Goal: Transaction & Acquisition: Obtain resource

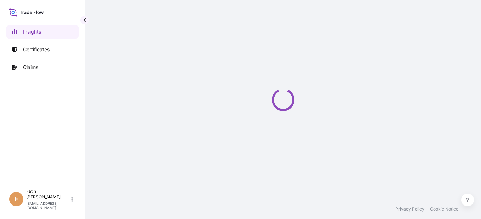
select select "2025"
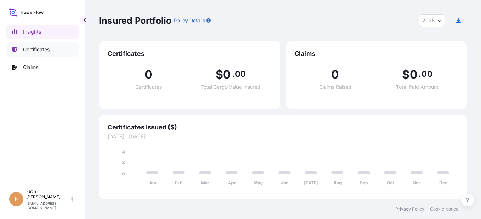
click at [55, 52] on link "Certificates" at bounding box center [42, 50] width 73 height 14
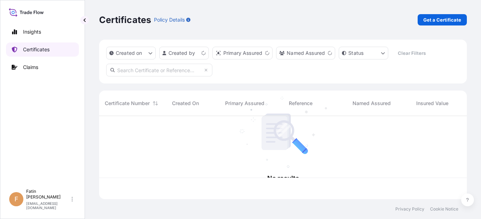
scroll to position [82, 363]
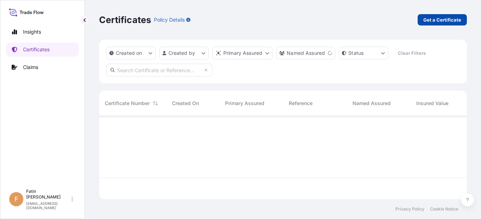
click at [446, 18] on p "Get a Certificate" at bounding box center [443, 19] width 38 height 7
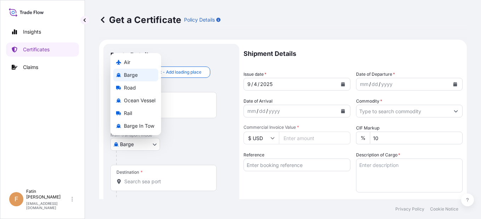
click at [128, 146] on body "Insights Certificates Claims F Fatin Japridin [EMAIL_ADDRESS][DOMAIN_NAME] Get …" at bounding box center [240, 109] width 481 height 219
click at [131, 96] on div "Ocean Vessel" at bounding box center [135, 100] width 45 height 13
select select "Ocean Vessel"
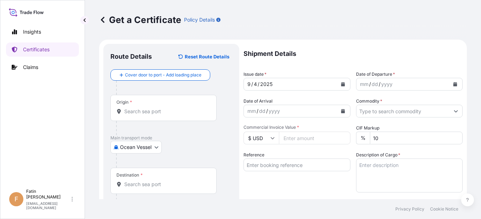
click at [267, 15] on div "Get a Certificate Policy Details" at bounding box center [283, 19] width 368 height 11
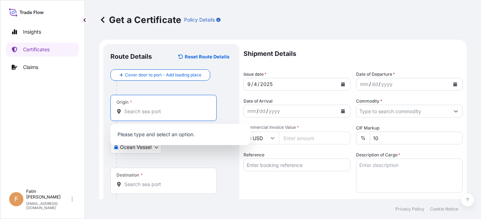
click at [157, 113] on input "Origin *" at bounding box center [166, 111] width 84 height 7
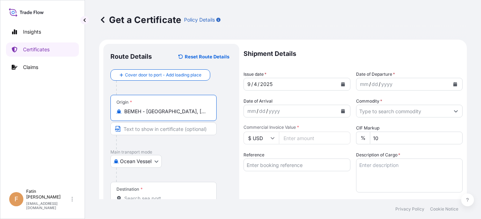
type input "BEMEH - [GEOGRAPHIC_DATA], [GEOGRAPHIC_DATA]"
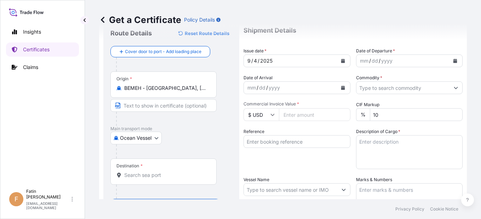
scroll to position [35, 0]
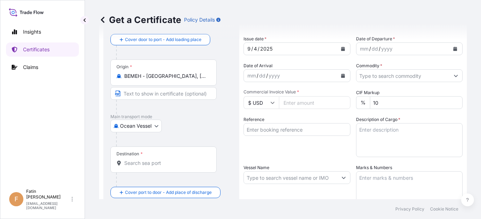
click at [149, 161] on input "Destination *" at bounding box center [166, 163] width 84 height 7
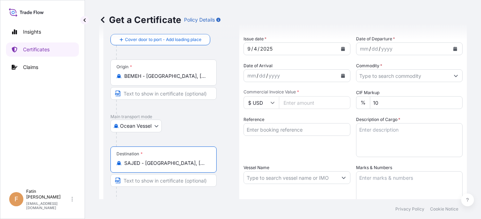
type input "SAJED - [GEOGRAPHIC_DATA], [GEOGRAPHIC_DATA]"
click at [9, 138] on div "Insights Certificates Claims" at bounding box center [42, 101] width 73 height 167
click at [454, 50] on icon "Calendar" at bounding box center [456, 49] width 4 height 4
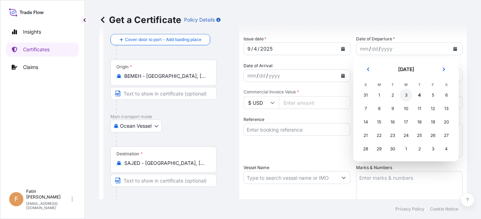
click at [408, 95] on div "3" at bounding box center [406, 95] width 13 height 13
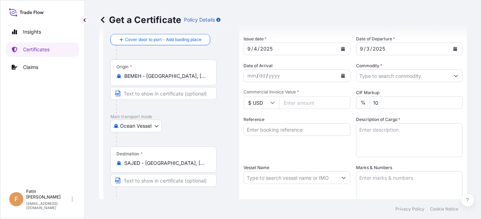
click at [60, 130] on div "Insights Certificates Claims" at bounding box center [42, 101] width 73 height 167
click at [341, 75] on icon "Calendar" at bounding box center [343, 76] width 4 height 4
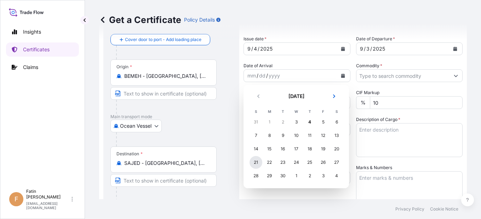
click at [257, 160] on div "21" at bounding box center [256, 162] width 13 height 13
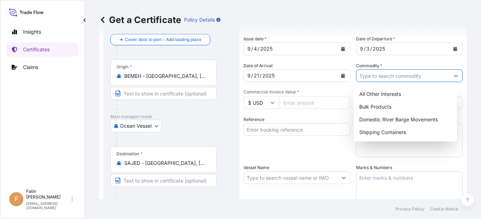
click at [375, 78] on input "Commodity *" at bounding box center [404, 75] width 94 height 13
click at [376, 128] on div "Shipping Containers" at bounding box center [406, 132] width 98 height 13
type input "Shipping Containers"
click at [320, 105] on input "Commercial Invoice Value *" at bounding box center [315, 102] width 72 height 13
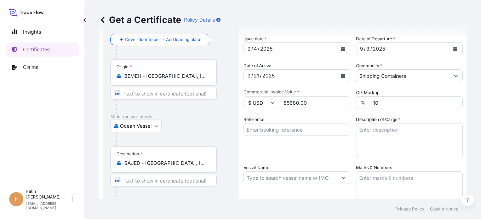
type input "85680.00"
click at [318, 115] on div "Shipment Details Issue date * [DATE] Date of Departure * [DATE] Date of Arrival…" at bounding box center [353, 178] width 219 height 338
click at [260, 128] on input "Reference" at bounding box center [297, 129] width 107 height 13
paste input "B000233876"
type input "B000233876"
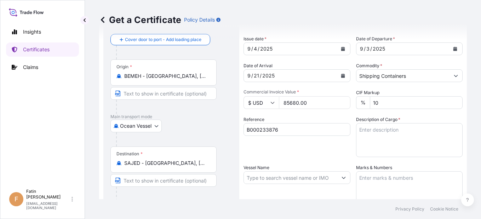
click at [286, 181] on input "Vessel Name" at bounding box center [291, 177] width 94 height 13
paste input "MSC GIULIA"
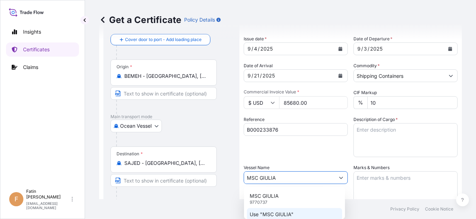
click at [285, 213] on p "Use "MSC GIULIA"" at bounding box center [272, 214] width 44 height 7
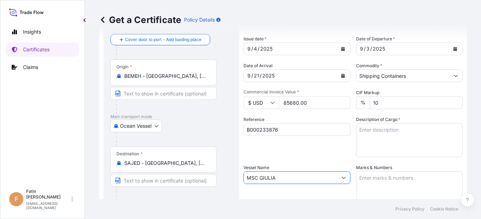
type input "MSC GIULIA"
click at [310, 145] on div "Reference B000233876" at bounding box center [297, 136] width 107 height 41
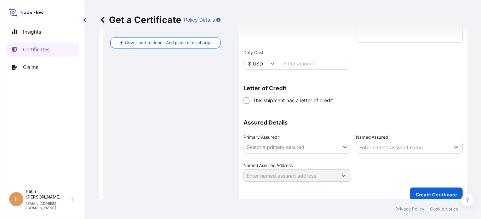
scroll to position [206, 0]
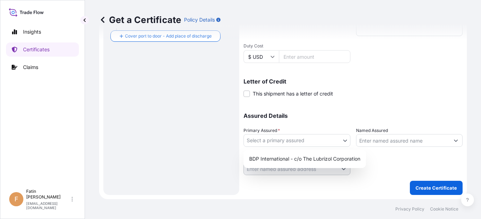
click at [284, 138] on body "0 options available. 2 options available. Insights Certificates Claims F Fatin …" at bounding box center [240, 109] width 481 height 219
click at [279, 154] on div "BDP International - c/o The Lubrizol Corporation" at bounding box center [305, 159] width 117 height 13
select select "31972"
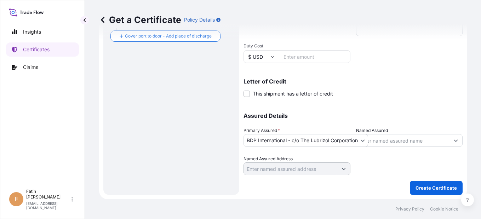
click at [182, 120] on div "Route Details Reset Route Details Cover door to port - Add loading place Place …" at bounding box center [172, 16] width 122 height 343
click at [414, 140] on input "Named Assured" at bounding box center [404, 140] width 94 height 13
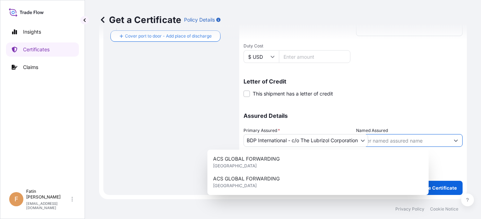
paste input "NEW PRODUCTS INDUSTRIES CO LTD"
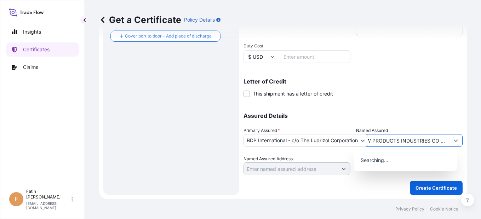
scroll to position [0, 5]
type input "NEW PRODUCTS INDUSTRIES CO LTD"
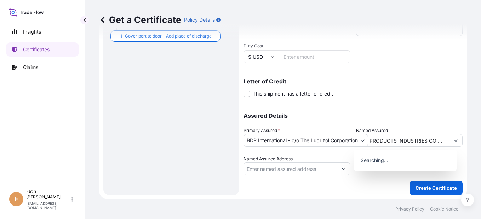
click at [418, 107] on div "Assured Details Primary Assured * BDP International - c/o The Lubrizol Corporat…" at bounding box center [353, 139] width 219 height 71
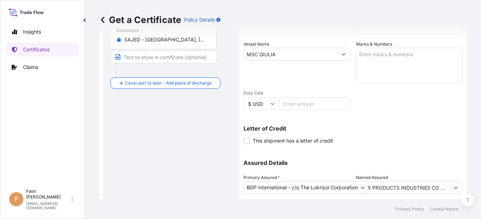
scroll to position [100, 0]
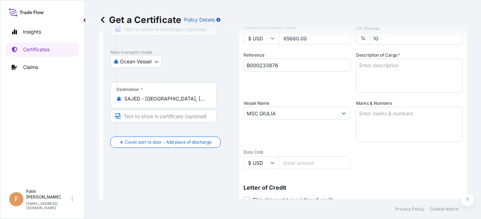
click at [180, 181] on div "Route Details Reset Route Details Cover door to port - Add loading place Place …" at bounding box center [172, 122] width 122 height 343
click at [387, 73] on textarea "Description of Cargo *" at bounding box center [409, 76] width 107 height 34
paste textarea "34 BOX LOADED ONTO 34 PALLETS LOADED INTO 1 40' HIGH CUBE CONTAINER CHLORINATED…"
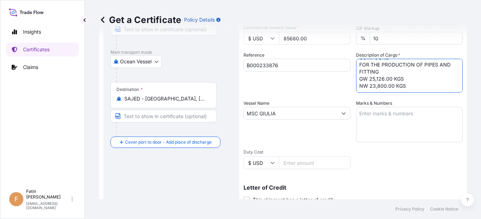
scroll to position [121, 0]
type textarea "34 BOX LOADED ONTO 34 PALLETS LOADED INTO 1 40' HIGH CUBE CONTAINER CHLORINATED…"
click at [177, 182] on div "Route Details Reset Route Details Cover door to port - Add loading place Place …" at bounding box center [172, 122] width 122 height 343
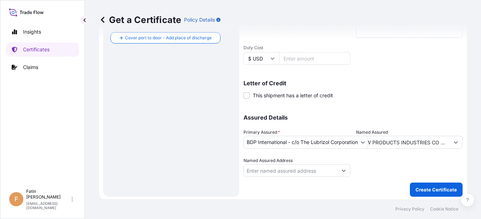
scroll to position [206, 0]
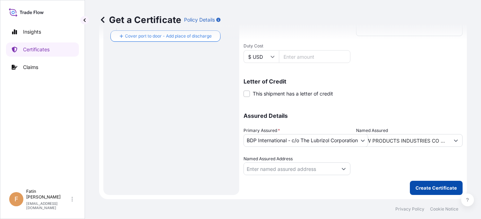
click at [416, 186] on p "Create Certificate" at bounding box center [436, 188] width 41 height 7
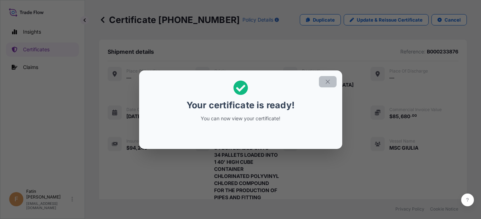
click at [329, 80] on icon "button" at bounding box center [328, 82] width 6 height 6
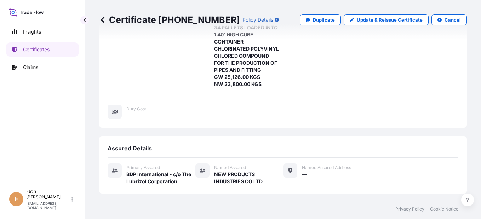
scroll to position [384, 0]
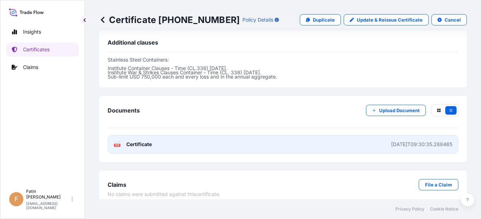
click at [137, 141] on span "Certificate" at bounding box center [139, 144] width 26 height 7
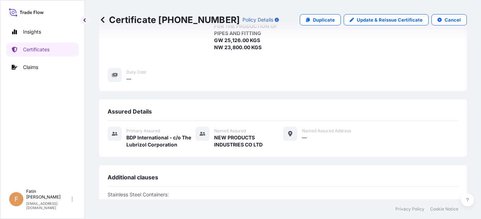
scroll to position [207, 0]
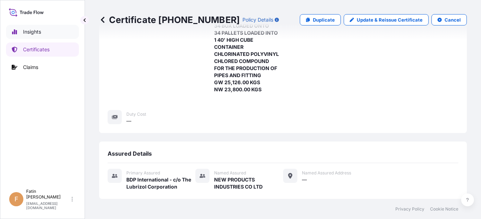
click at [35, 31] on p "Insights" at bounding box center [32, 31] width 18 height 7
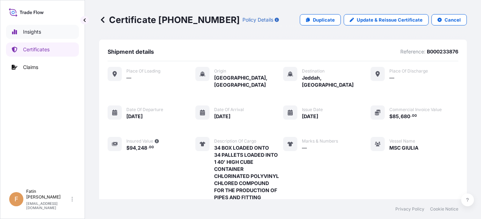
select select "2025"
